Goal: Transaction & Acquisition: Purchase product/service

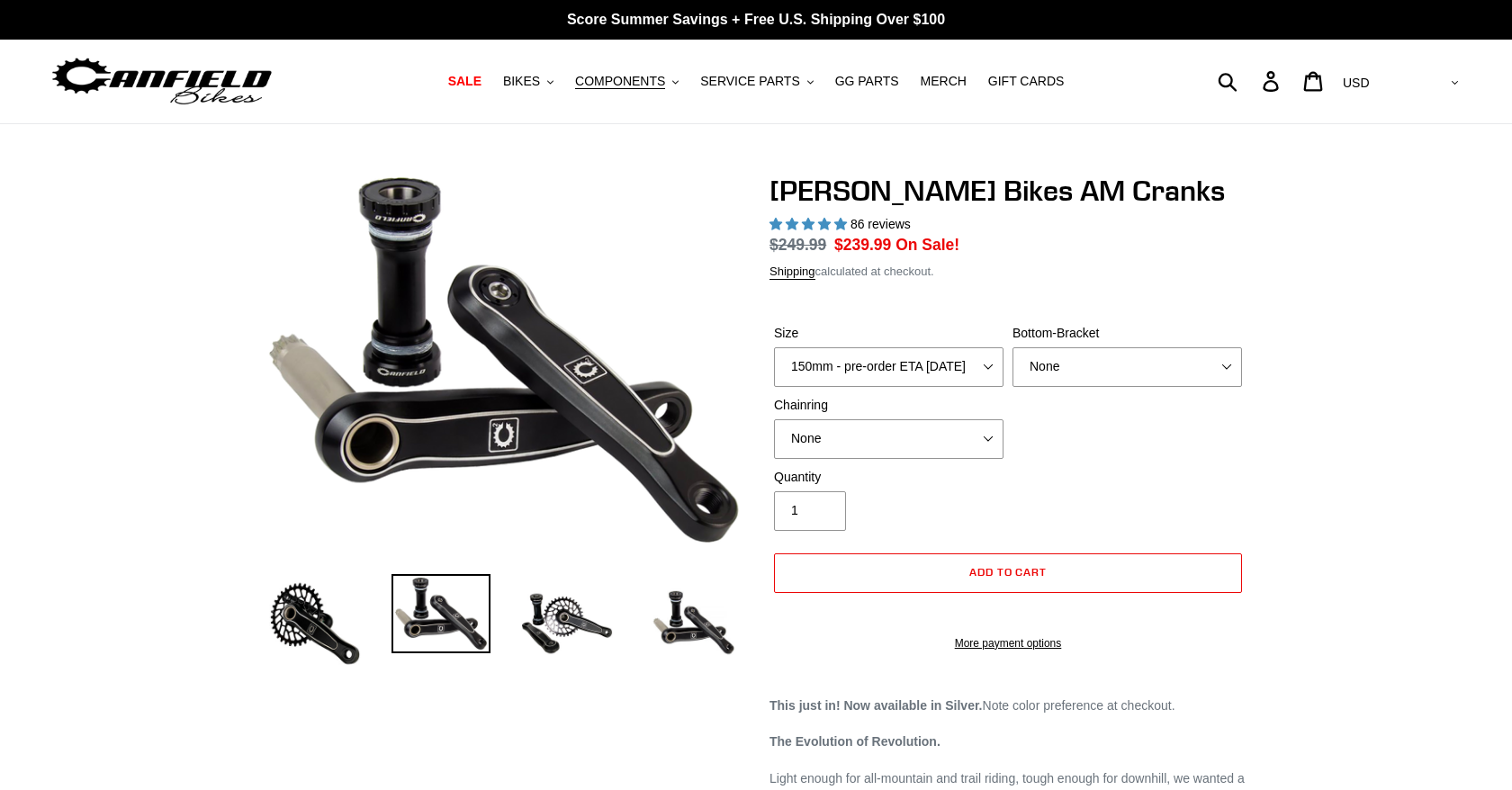
select select "highest-rating"
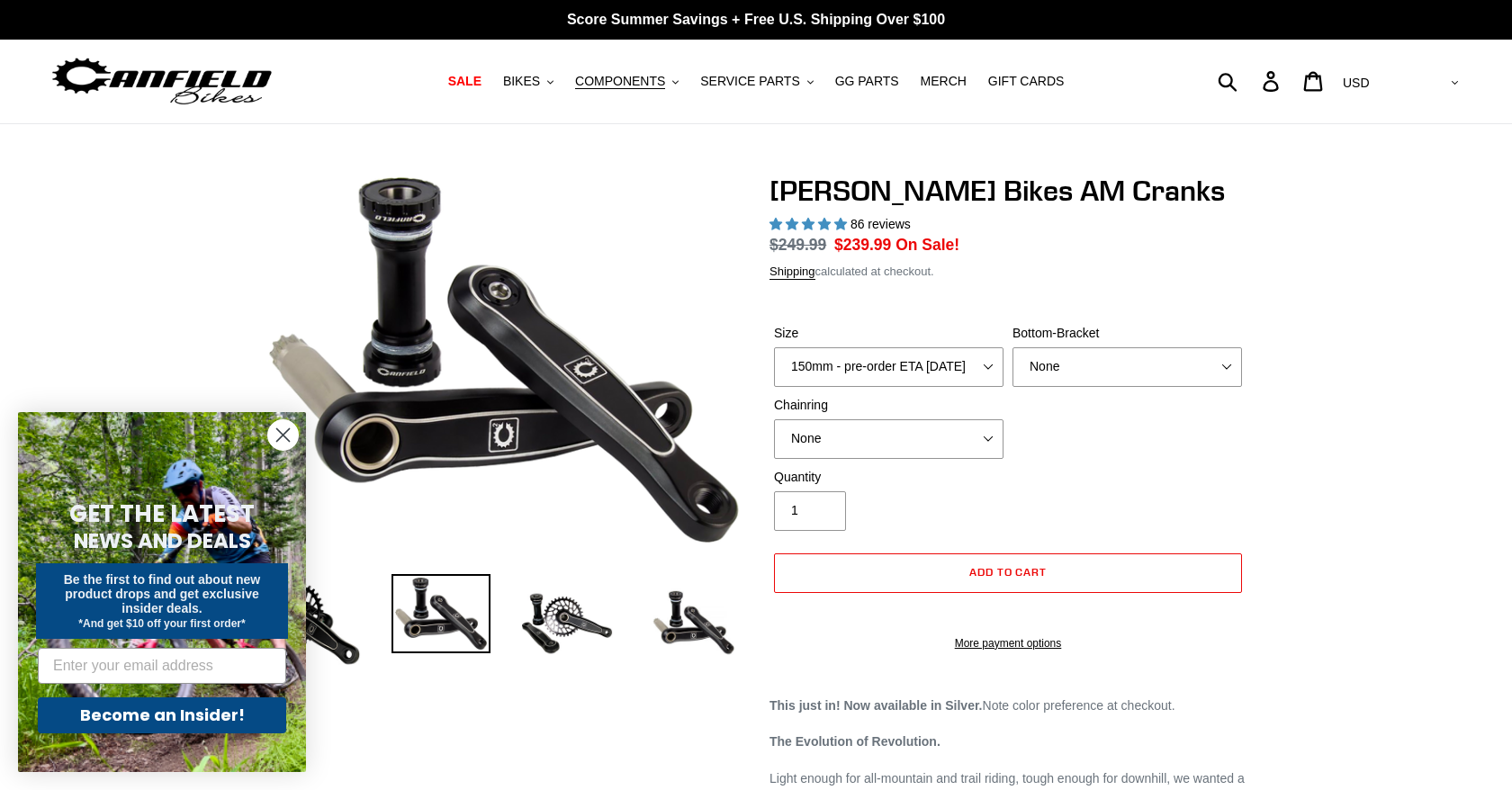
click at [283, 432] on circle "Close dialog" at bounding box center [283, 435] width 30 height 30
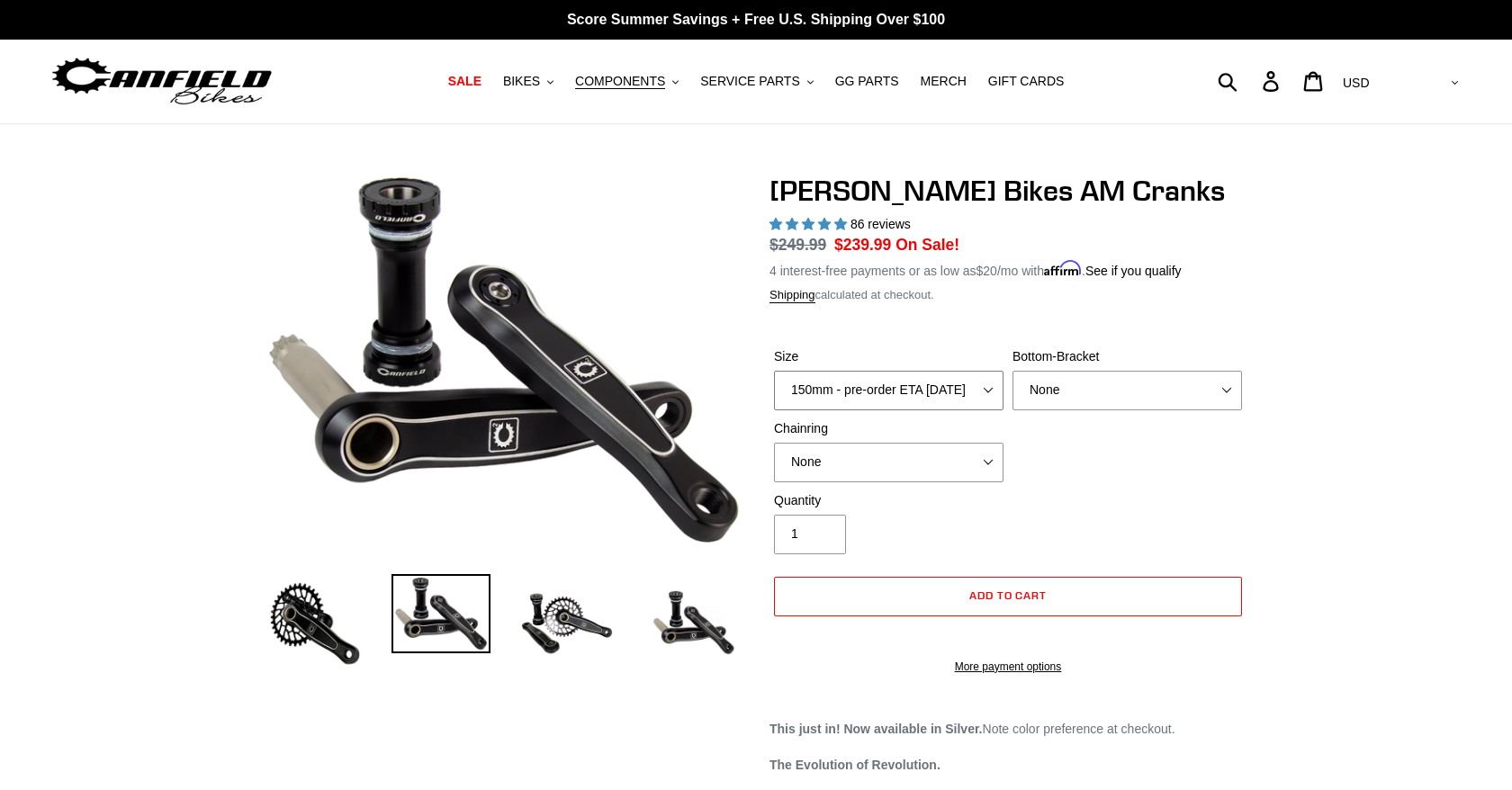
click at [954, 386] on select "150mm - pre-order ETA [DATE] 155mm - pre-order ETA [DATE] 160mm - pre-order ETA…" at bounding box center [888, 390] width 229 height 39
select select "155mm - pre-order ETA [DATE]"
click at [774, 371] on select "150mm - pre-order ETA [DATE] 155mm - pre-order ETA [DATE] 160mm - pre-order ETA…" at bounding box center [888, 390] width 229 height 39
click at [1061, 389] on select "None BSA Threaded 68/73mm Press Fit PF92" at bounding box center [1127, 390] width 229 height 39
select select "BSA Threaded 68/73mm"
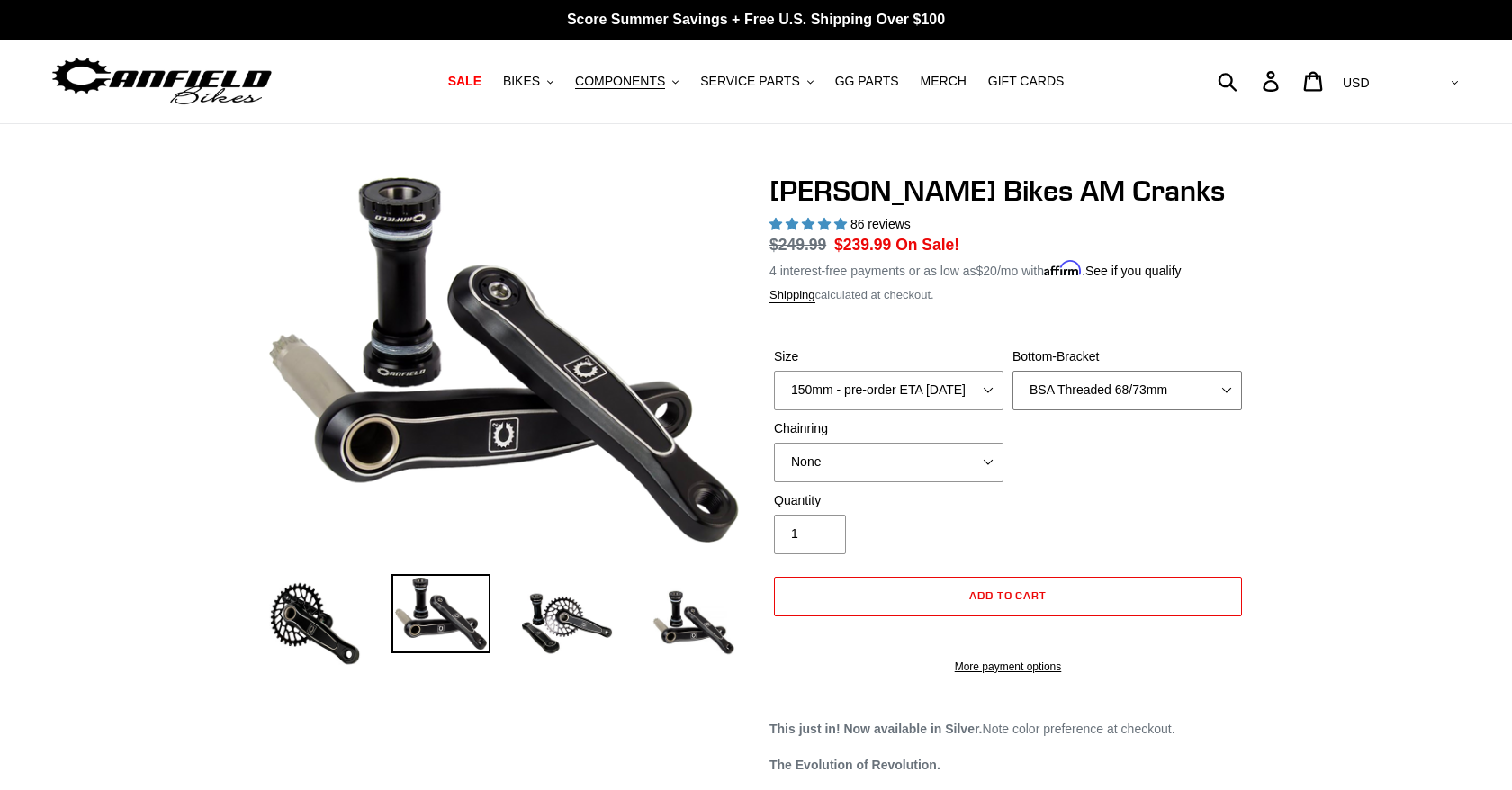
click at [1012, 371] on select "None BSA Threaded 68/73mm Press Fit PF92" at bounding box center [1127, 390] width 229 height 39
click at [931, 453] on select "None 30t Round (Boost 148) 30t Oval (Boost 148) 32t Round (Boost 148) 32t Oval …" at bounding box center [888, 462] width 229 height 39
select select "30t Round (Boost 148)"
click at [774, 443] on select "None 30t Round (Boost 148) 30t Oval (Boost 148) 32t Round (Boost 148) 32t Oval …" at bounding box center [888, 462] width 229 height 39
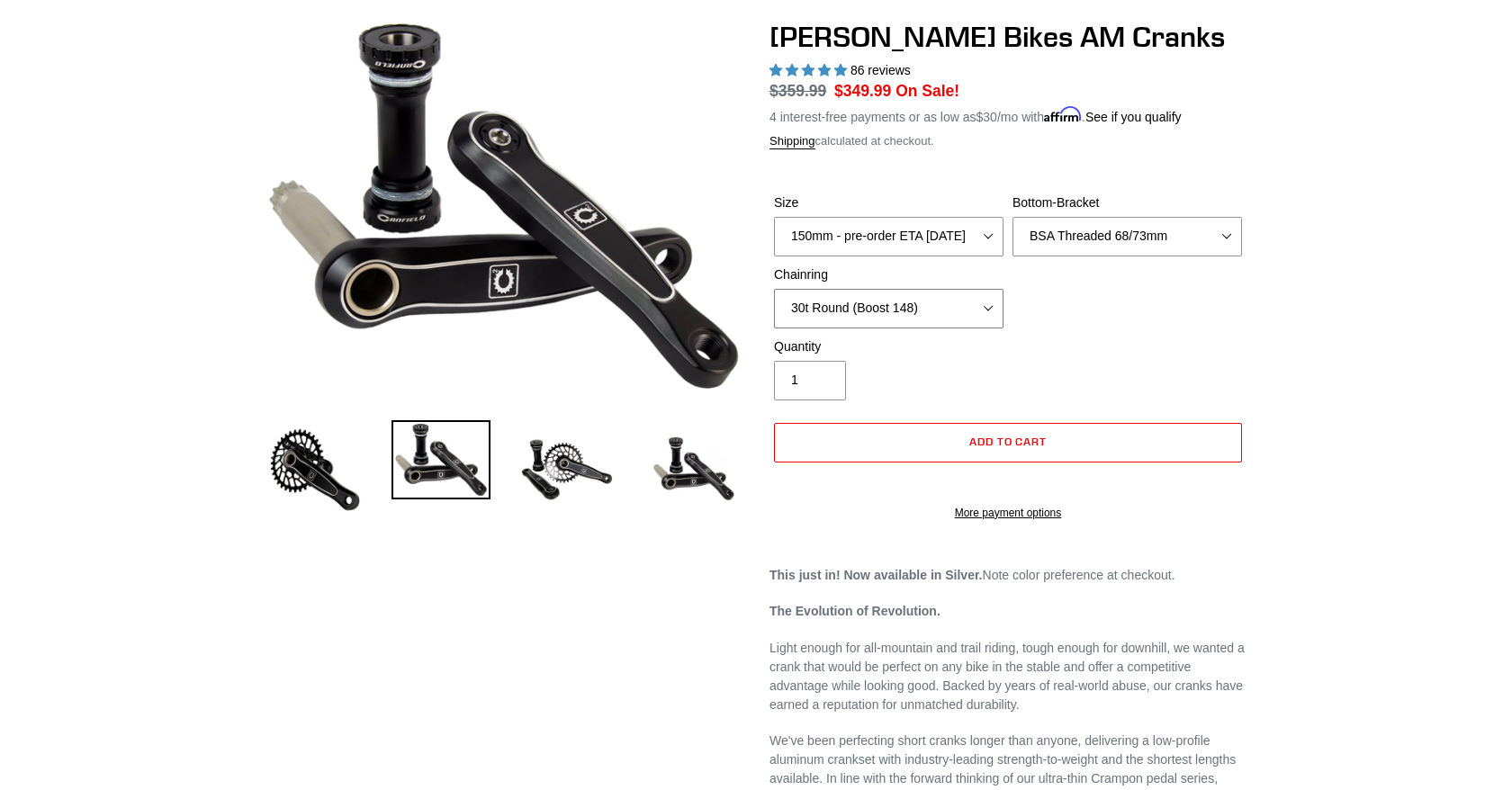
scroll to position [90, 0]
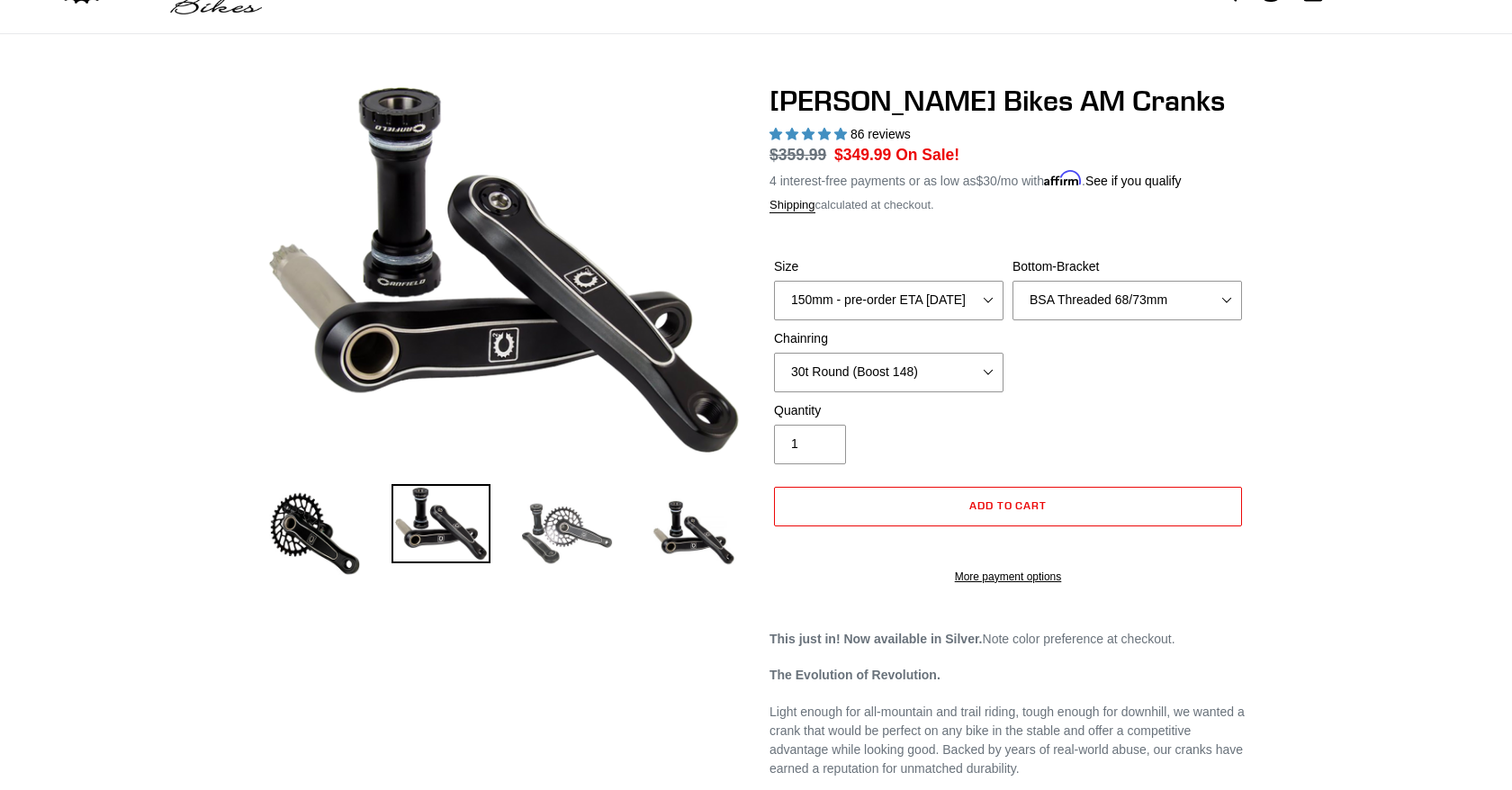
click at [568, 511] on img at bounding box center [567, 533] width 99 height 99
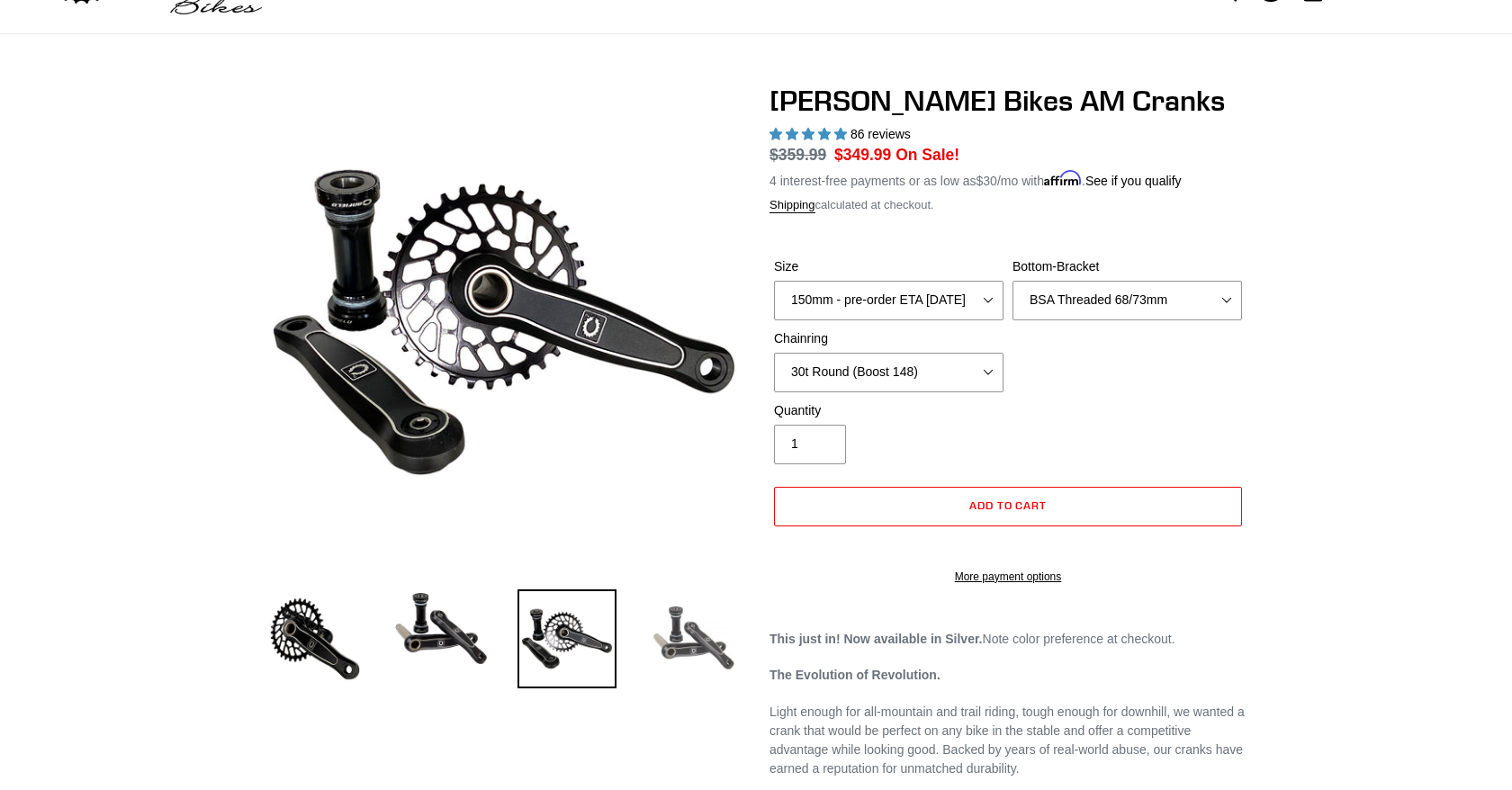
click at [680, 637] on img at bounding box center [693, 638] width 99 height 99
